Goal: Information Seeking & Learning: Find contact information

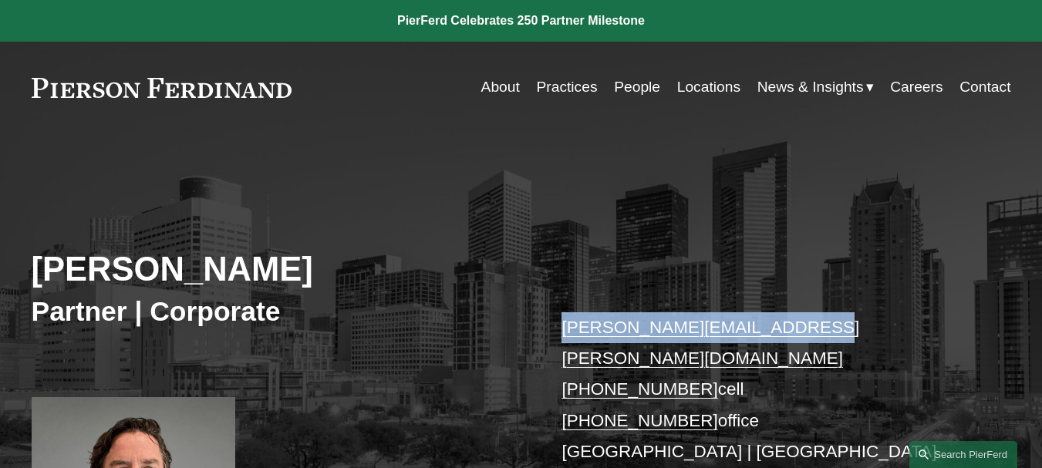
click at [802, 322] on div "[PERSON_NAME] Partner | Corporate [PERSON_NAME][EMAIL_ADDRESS][PERSON_NAME][DOM…" at bounding box center [521, 383] width 1042 height 439
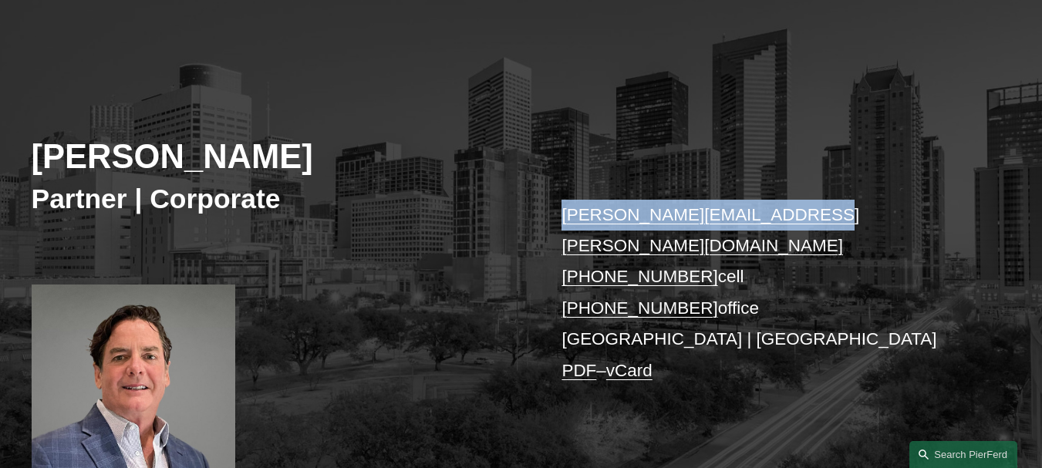
scroll to position [167, 0]
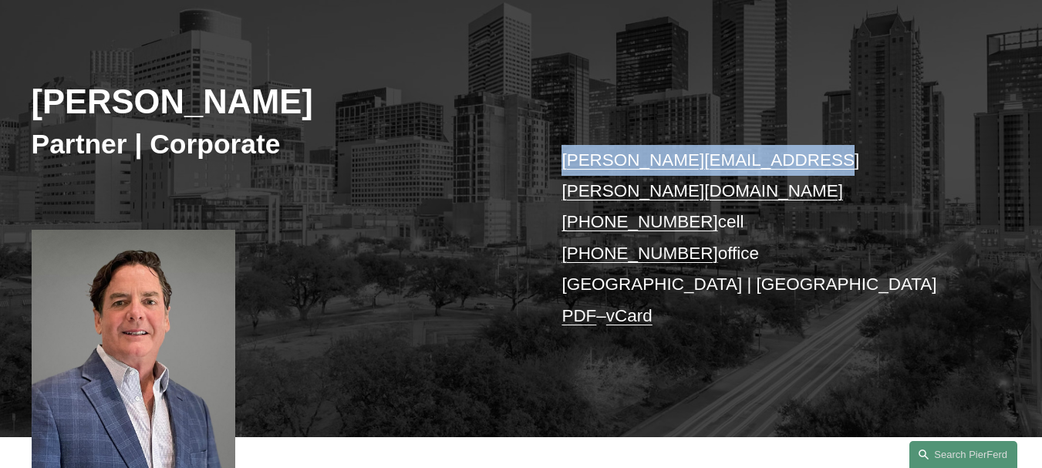
drag, startPoint x: 544, startPoint y: 198, endPoint x: 693, endPoint y: 191, distance: 149.0
click at [693, 191] on div "[PERSON_NAME] Partner | Corporate [PERSON_NAME][EMAIL_ADDRESS][PERSON_NAME][DOM…" at bounding box center [521, 216] width 1042 height 439
copy link "[PHONE_NUMBER]"
drag, startPoint x: 552, startPoint y: 231, endPoint x: 692, endPoint y: 226, distance: 140.4
click at [692, 226] on div "[PERSON_NAME] Partner | Corporate [PERSON_NAME][EMAIL_ADDRESS][PERSON_NAME][DOM…" at bounding box center [521, 216] width 1042 height 439
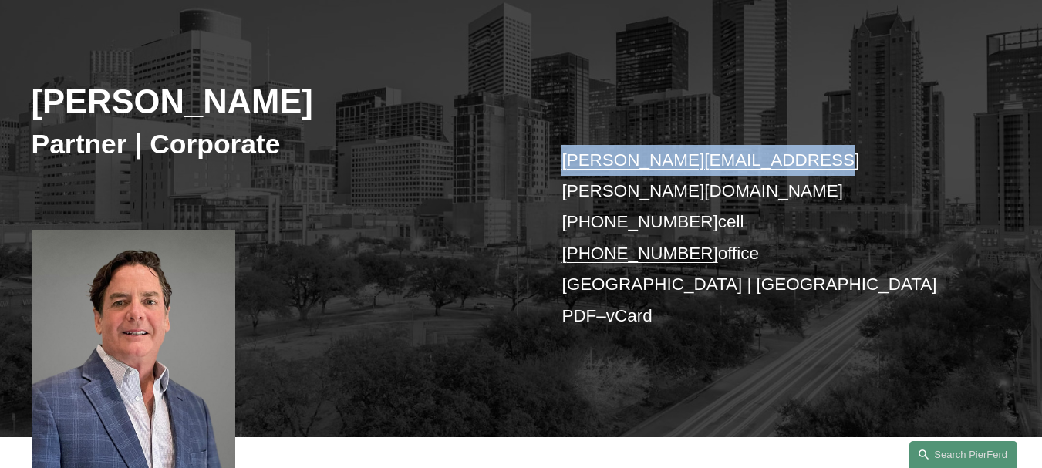
copy link "[PHONE_NUMBER]"
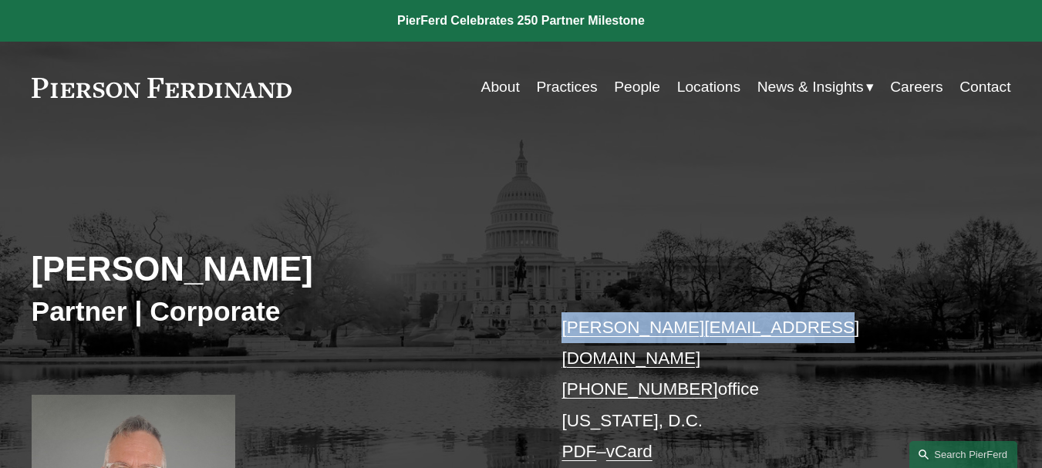
drag, startPoint x: 565, startPoint y: 300, endPoint x: 822, endPoint y: 306, distance: 256.8
click at [822, 306] on div "Edward Zughaib Partner | Corporate edward.zughaib@pierferd.com +1.202.997.4669 …" at bounding box center [521, 378] width 1042 height 429
copy link "edward.zughaib@pierferd.com"
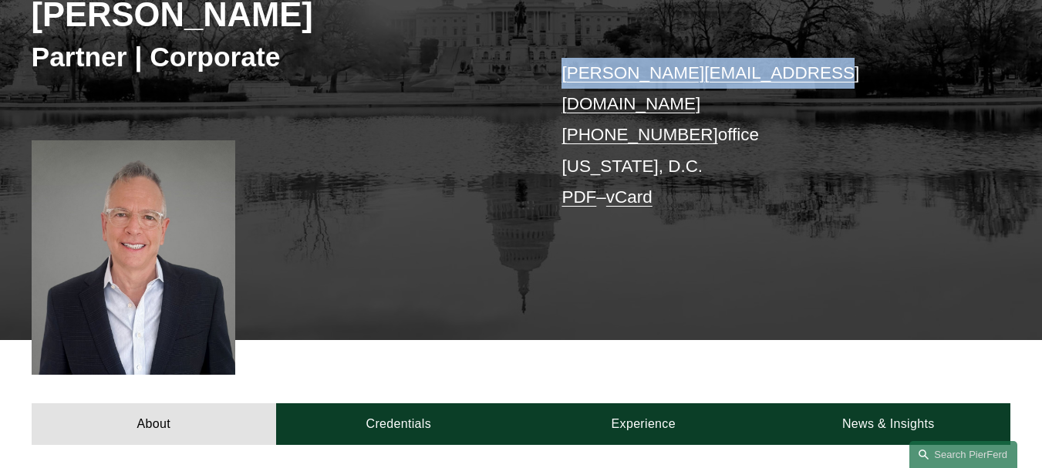
scroll to position [247, 0]
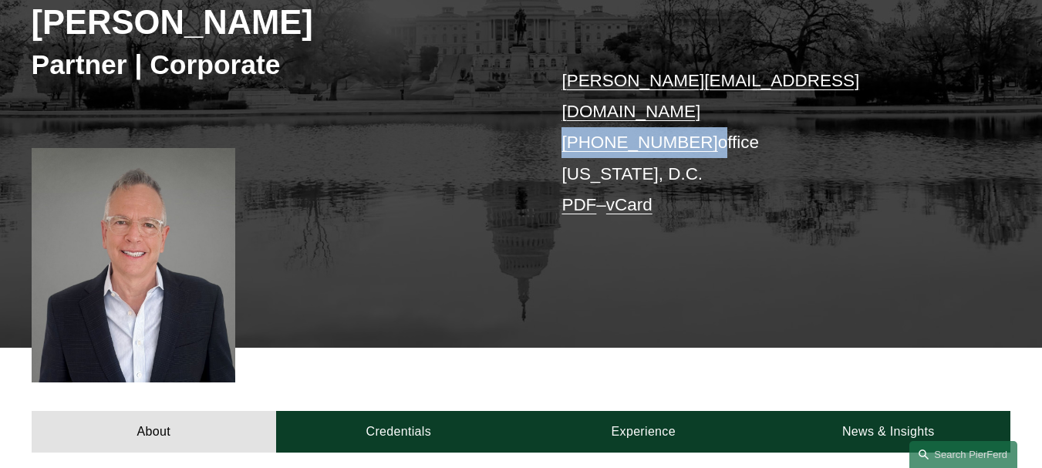
drag, startPoint x: 577, startPoint y: 113, endPoint x: 696, endPoint y: 107, distance: 119.7
click at [696, 107] on div "Edward Zughaib Partner | Corporate edward.zughaib@pierferd.com +1.202.997.4669 …" at bounding box center [521, 132] width 1042 height 429
copy p "+1.202.997.4669"
